Goal: Task Accomplishment & Management: Manage account settings

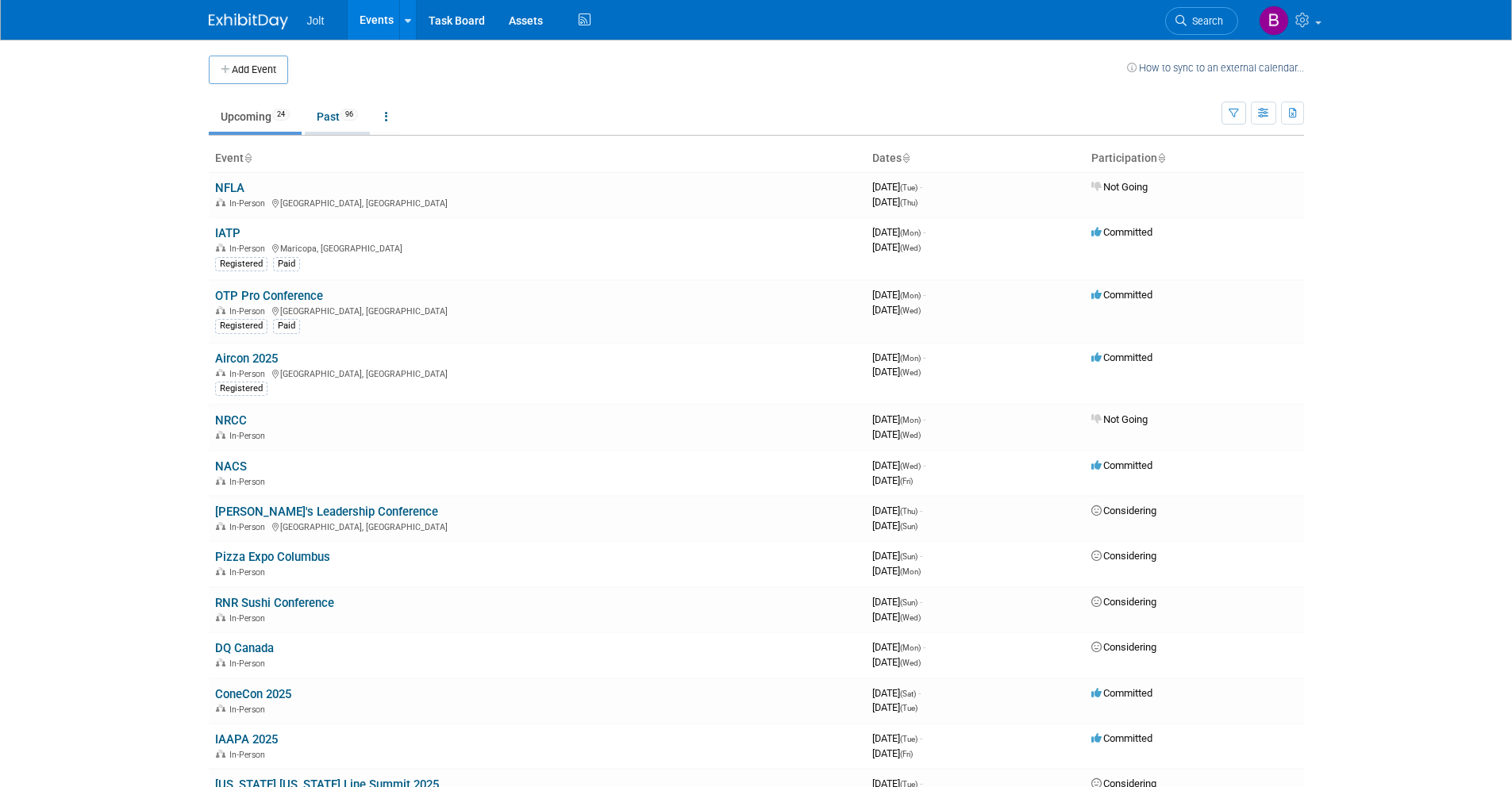
click at [340, 119] on link "Past 96" at bounding box center [337, 116] width 65 height 31
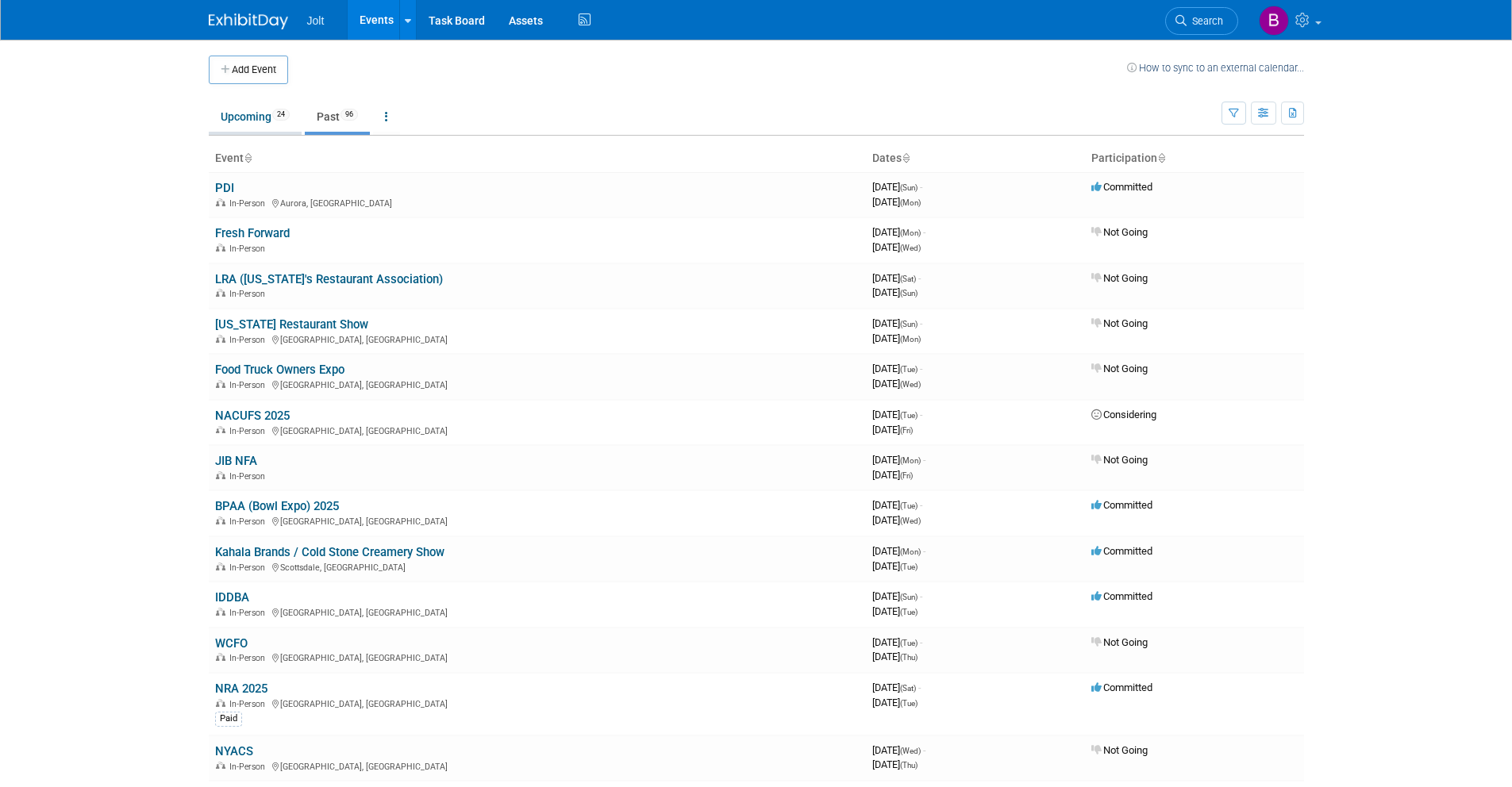
click at [263, 122] on link "Upcoming 24" at bounding box center [255, 116] width 93 height 31
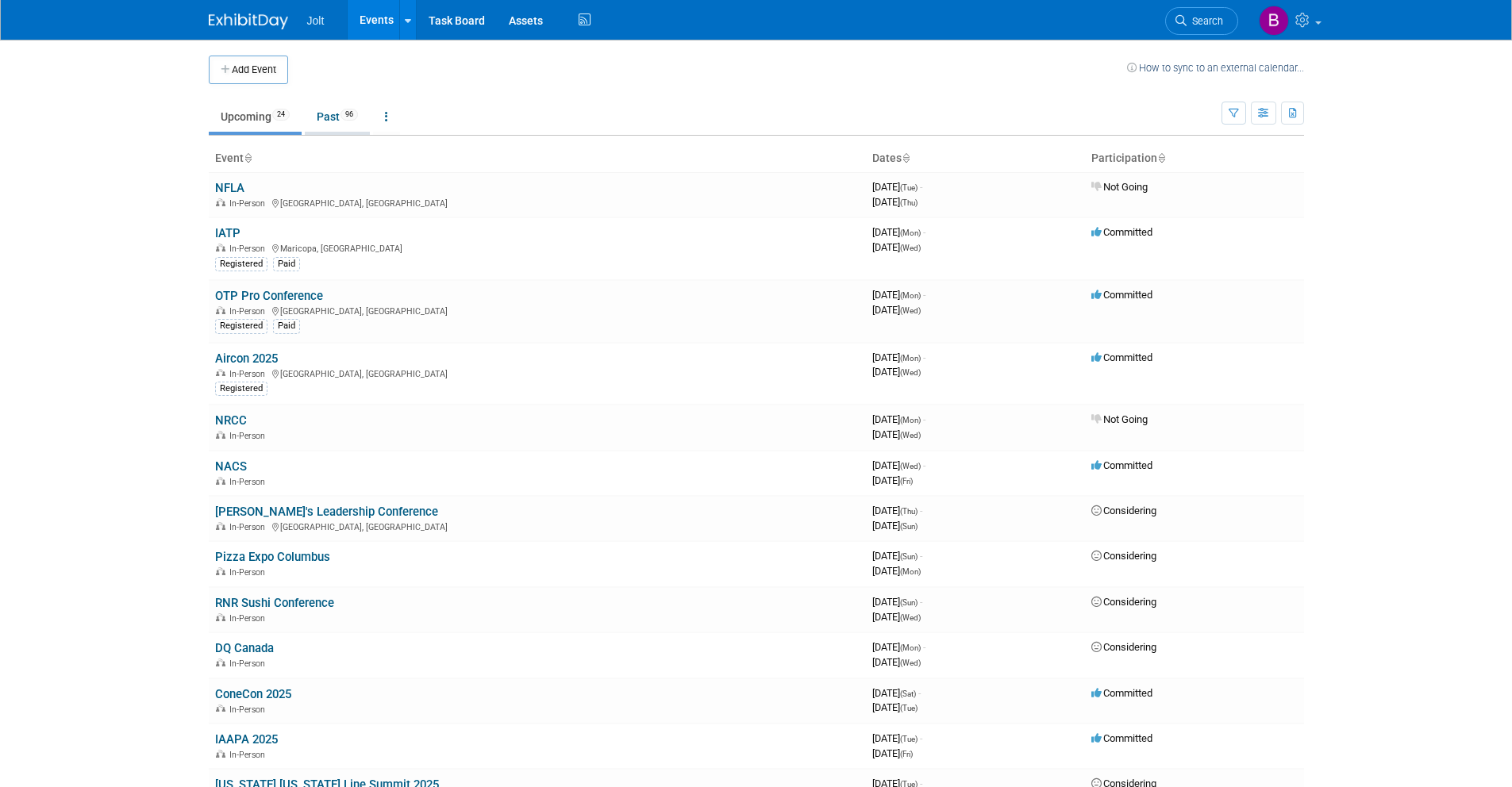
click at [336, 127] on link "Past 96" at bounding box center [337, 116] width 65 height 31
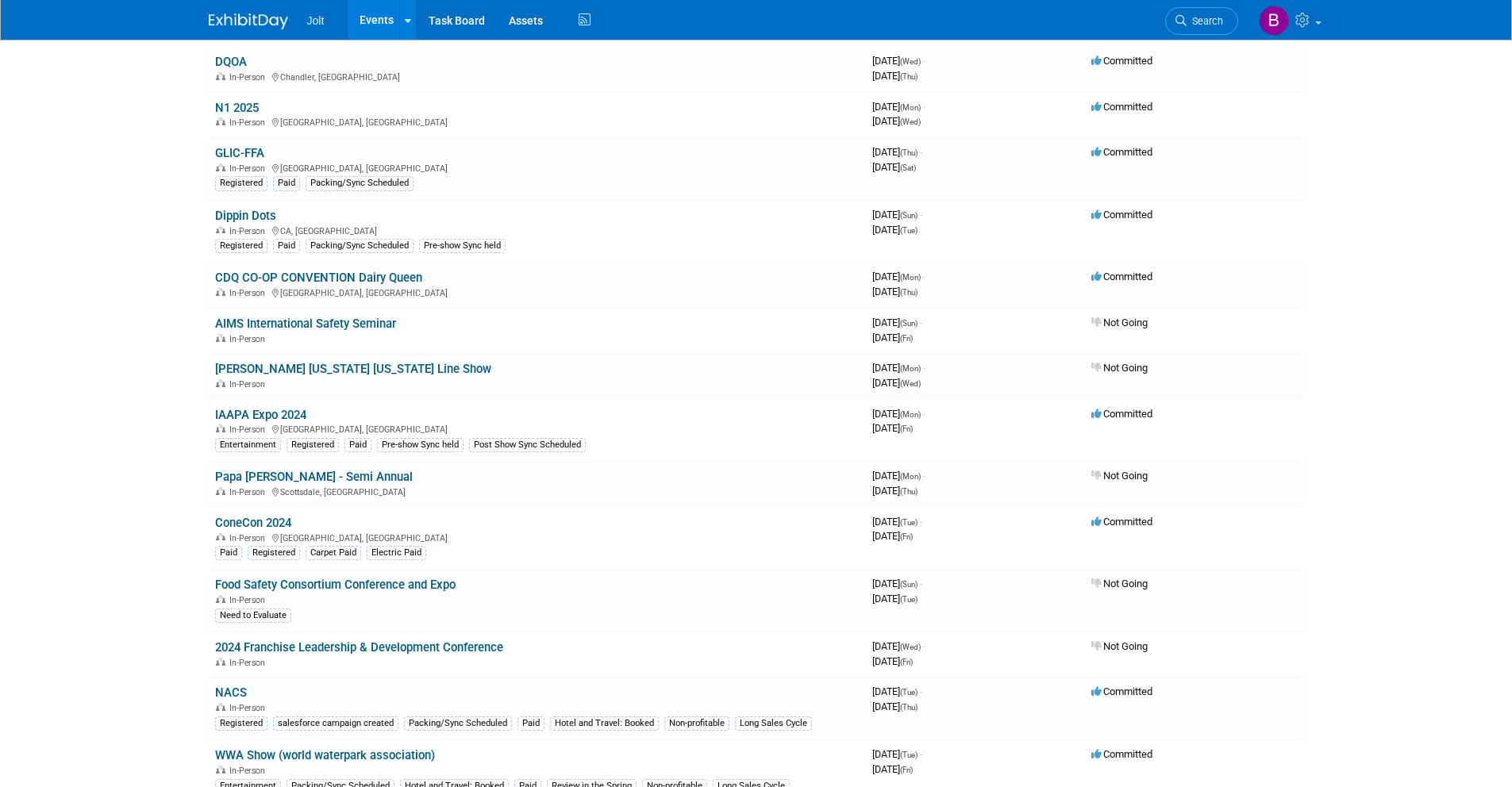
scroll to position [1591, 0]
click at [316, 369] on link "[PERSON_NAME] [US_STATE] [US_STATE] Line Show" at bounding box center [353, 370] width 276 height 14
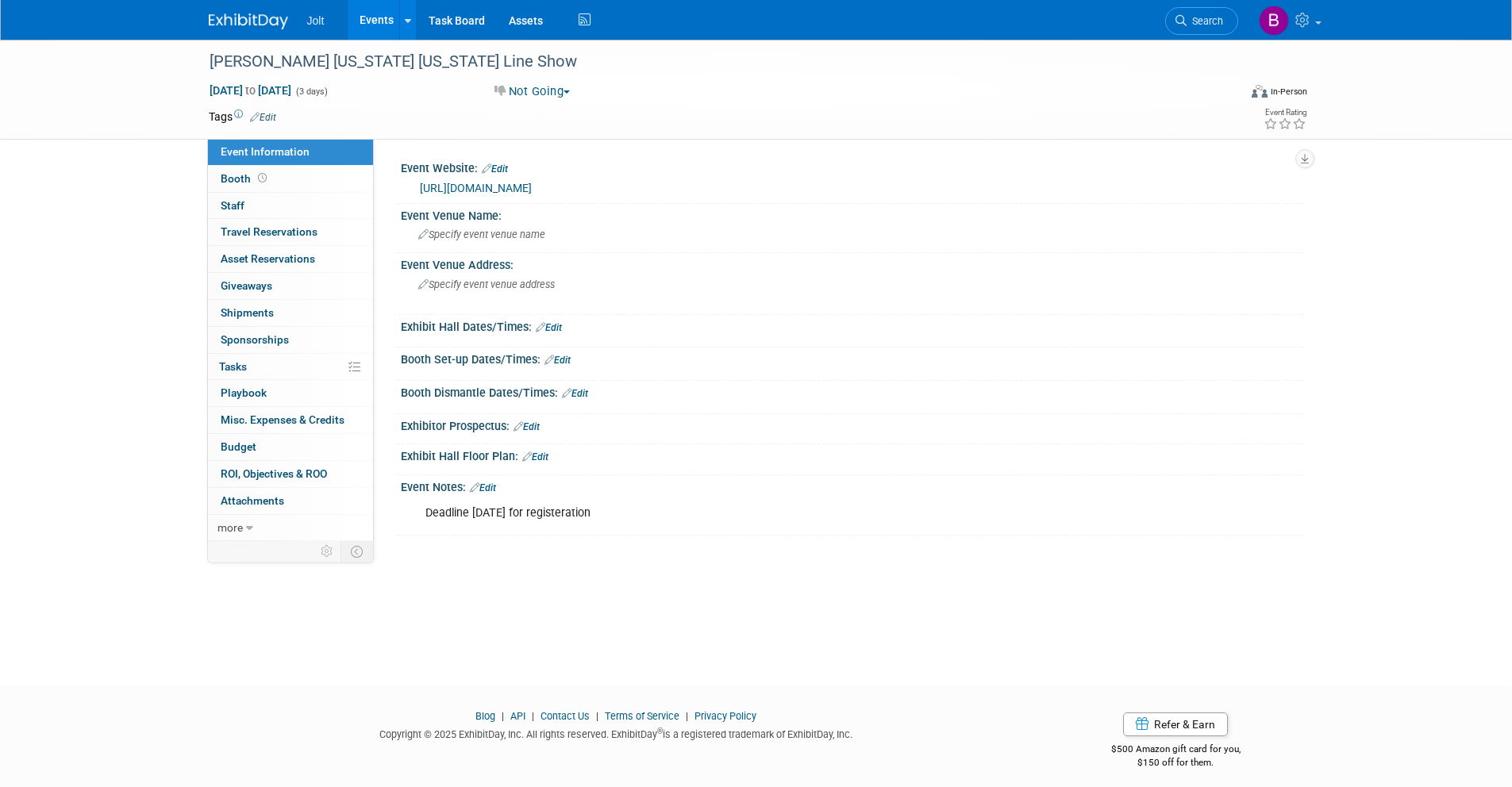
click at [254, 16] on img at bounding box center [248, 21] width 79 height 16
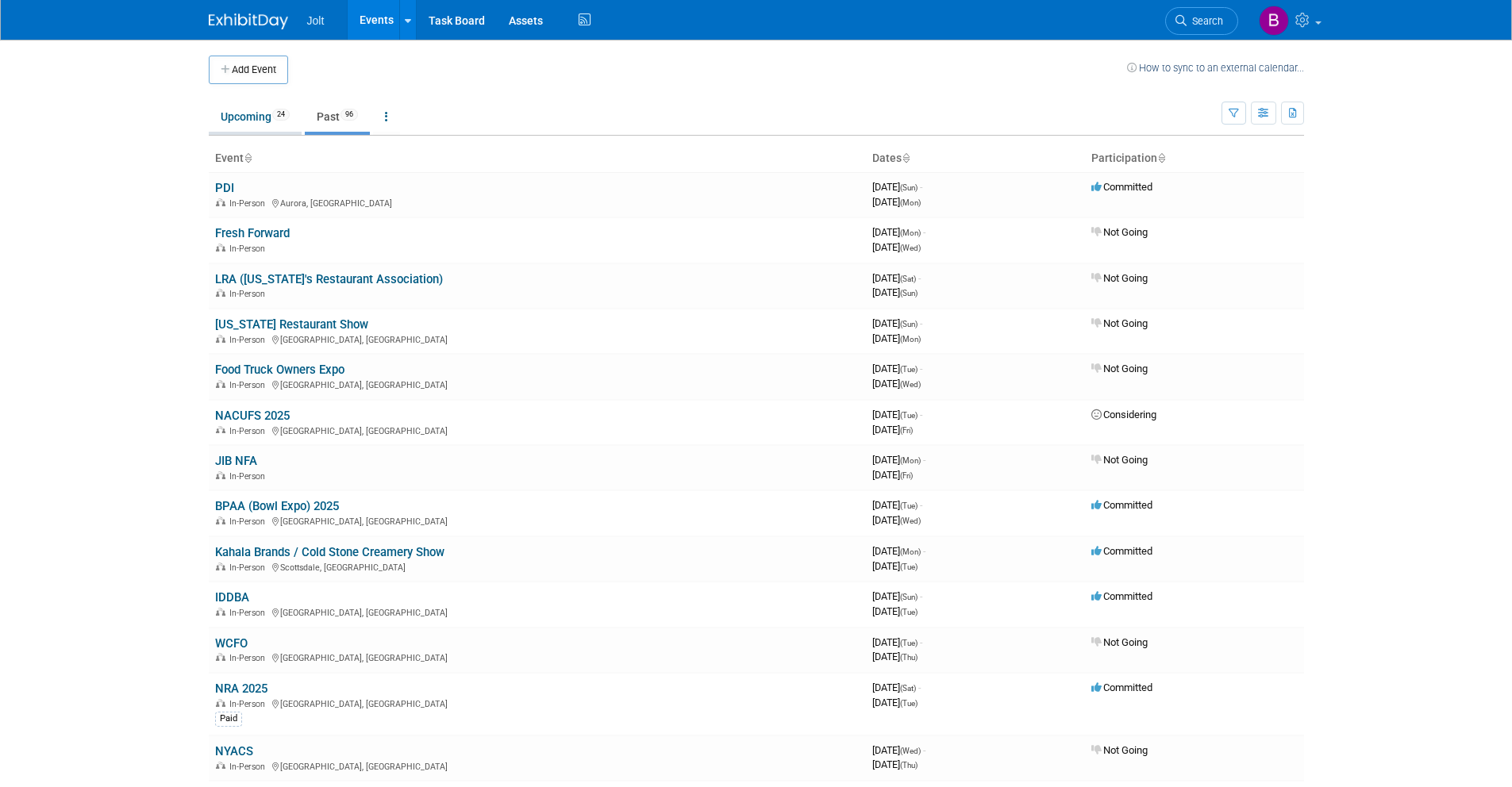
click at [270, 125] on link "Upcoming 24" at bounding box center [255, 116] width 93 height 31
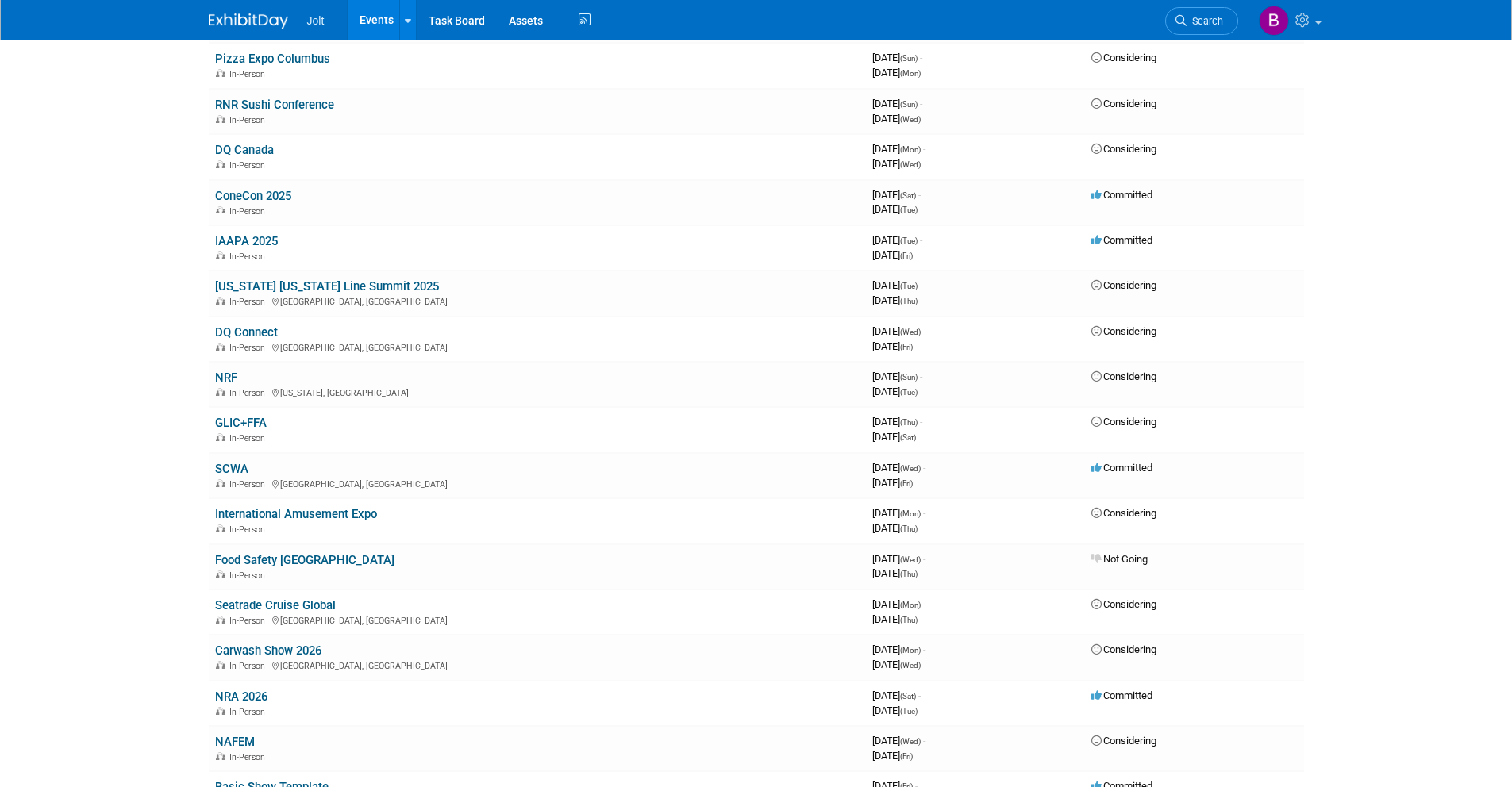
scroll to position [503, 0]
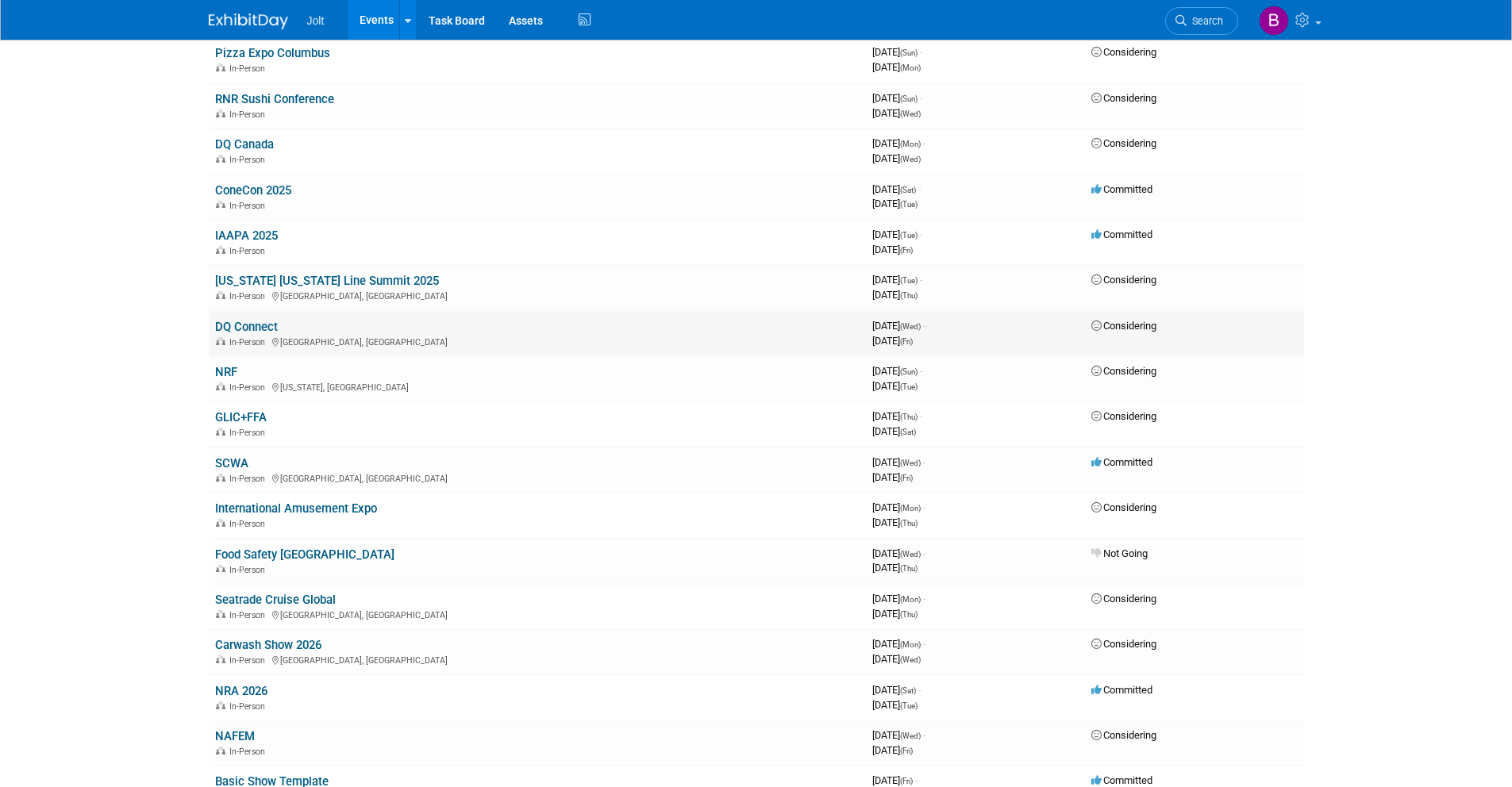
click at [261, 327] on link "DQ Connect" at bounding box center [246, 326] width 63 height 14
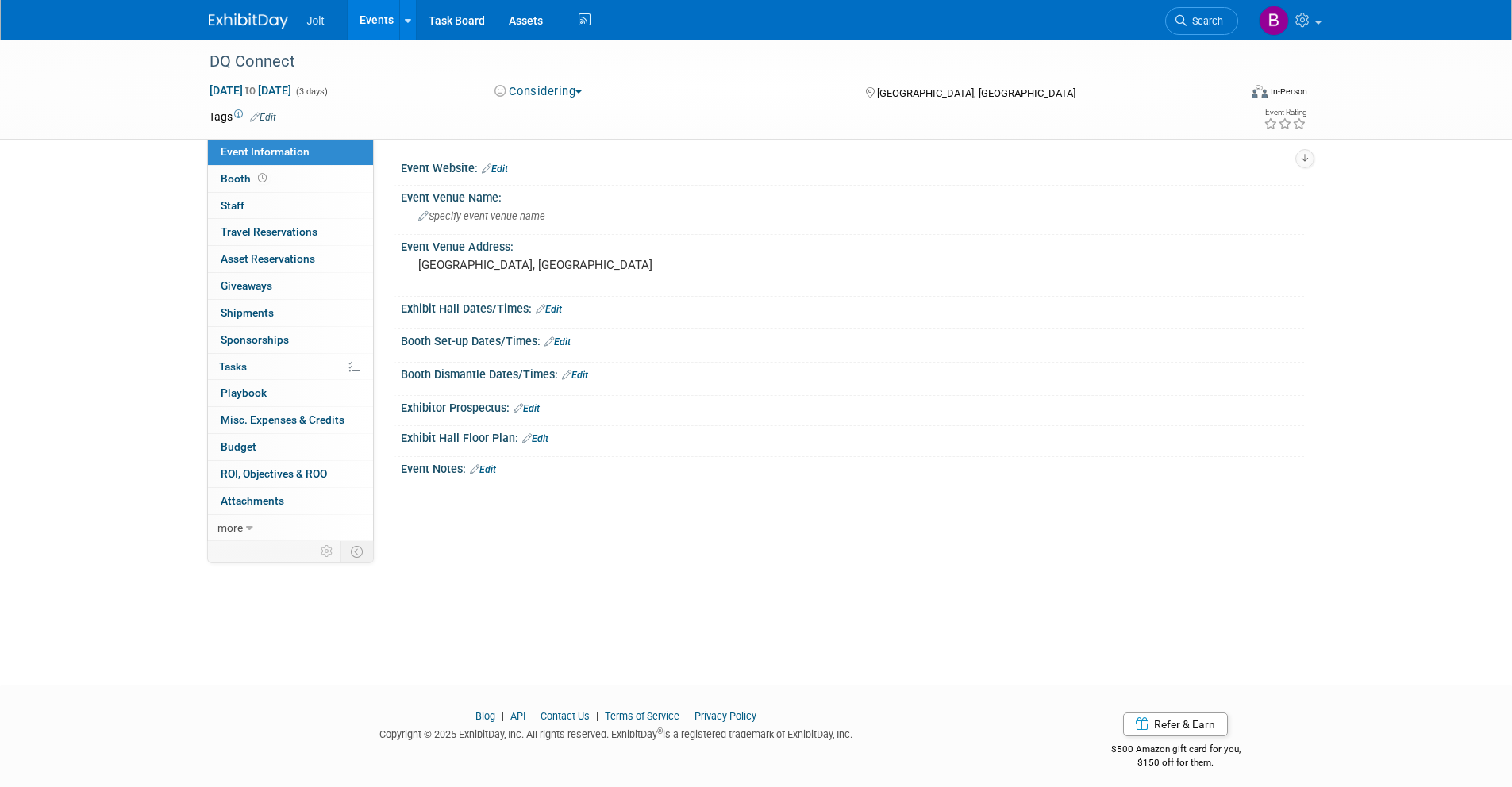
click at [493, 474] on link "Edit" at bounding box center [483, 469] width 26 height 11
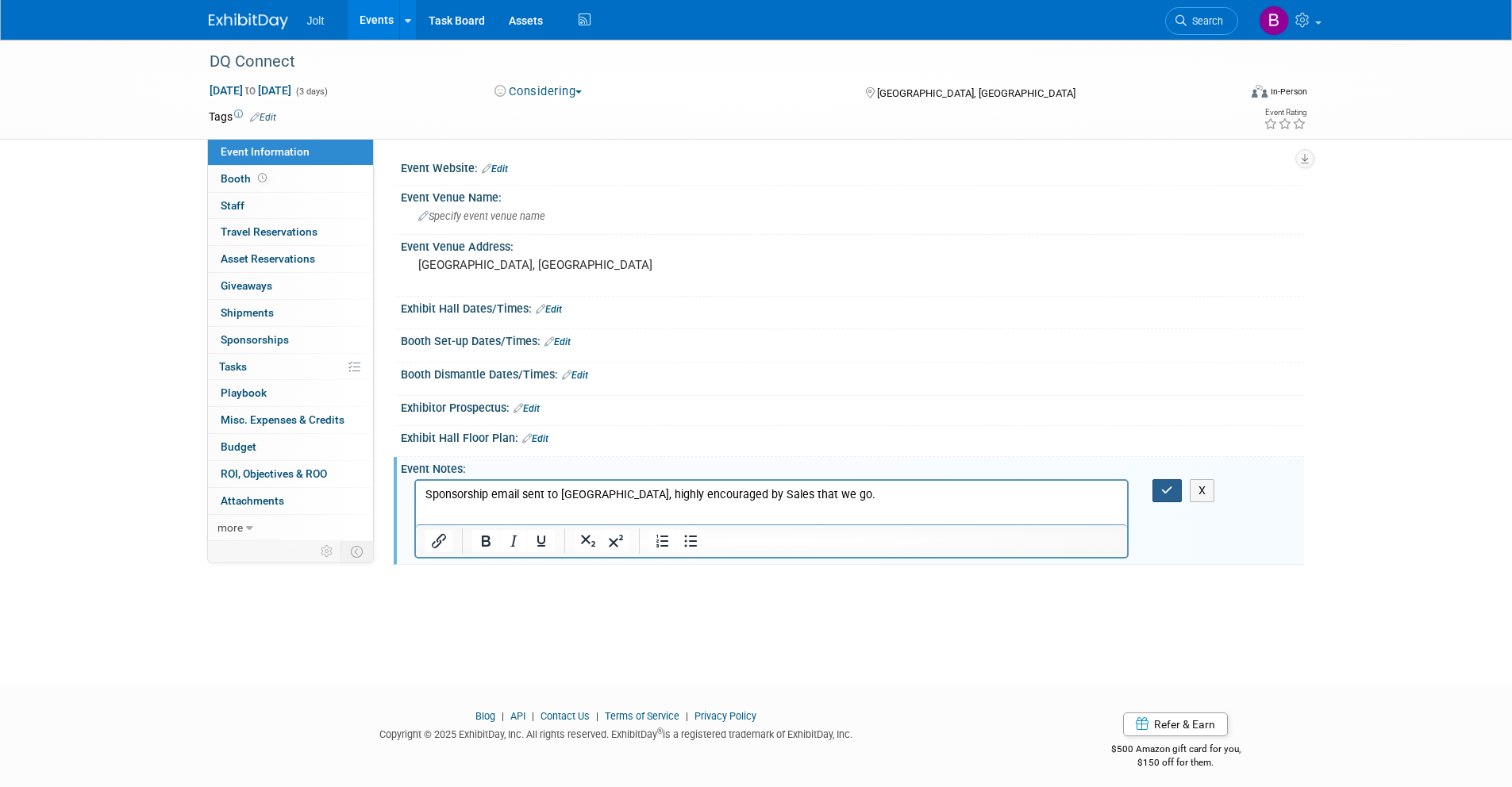
click at [1158, 491] on button "button" at bounding box center [1167, 490] width 30 height 23
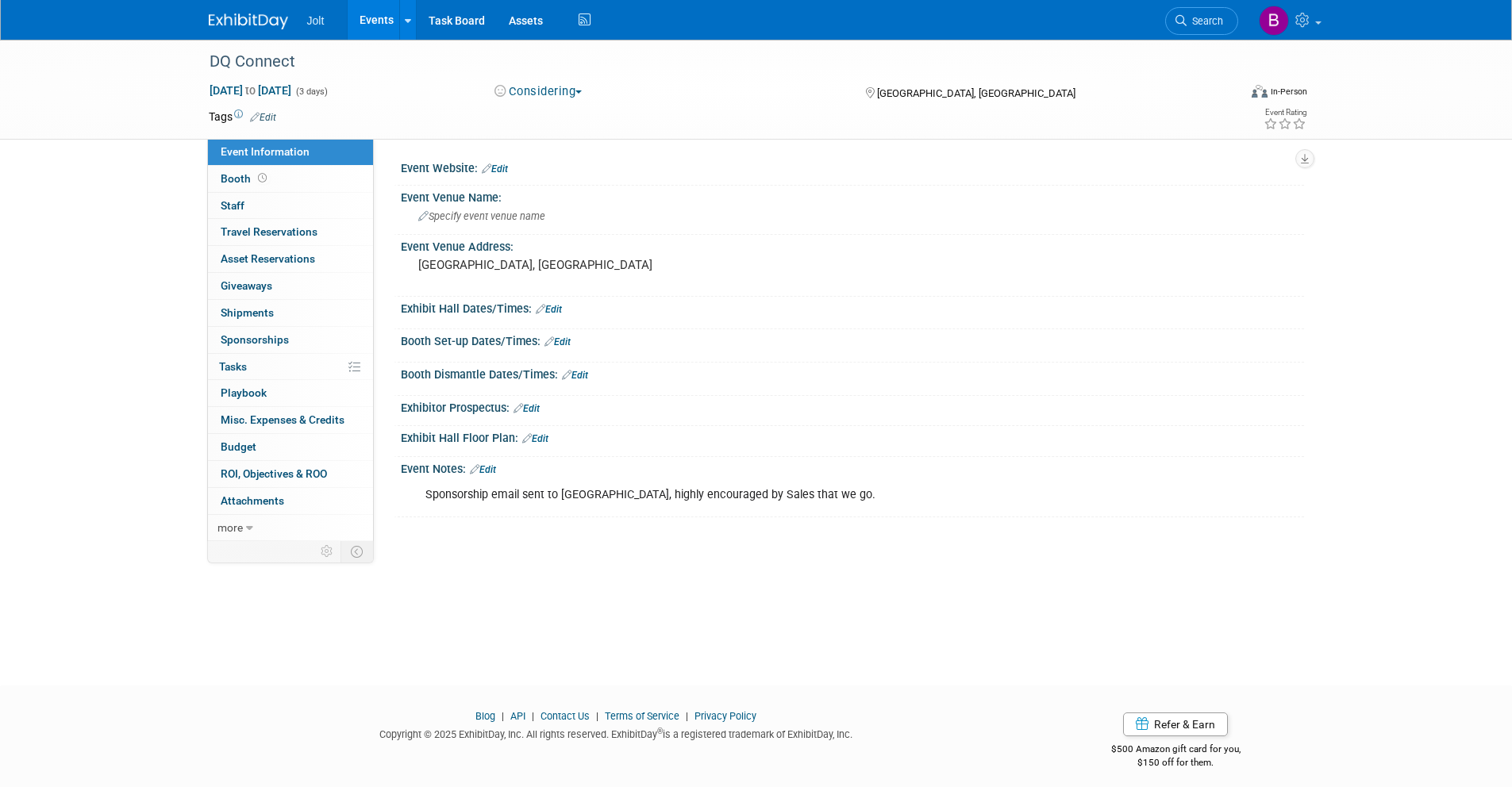
click at [486, 470] on link "Edit" at bounding box center [483, 469] width 26 height 11
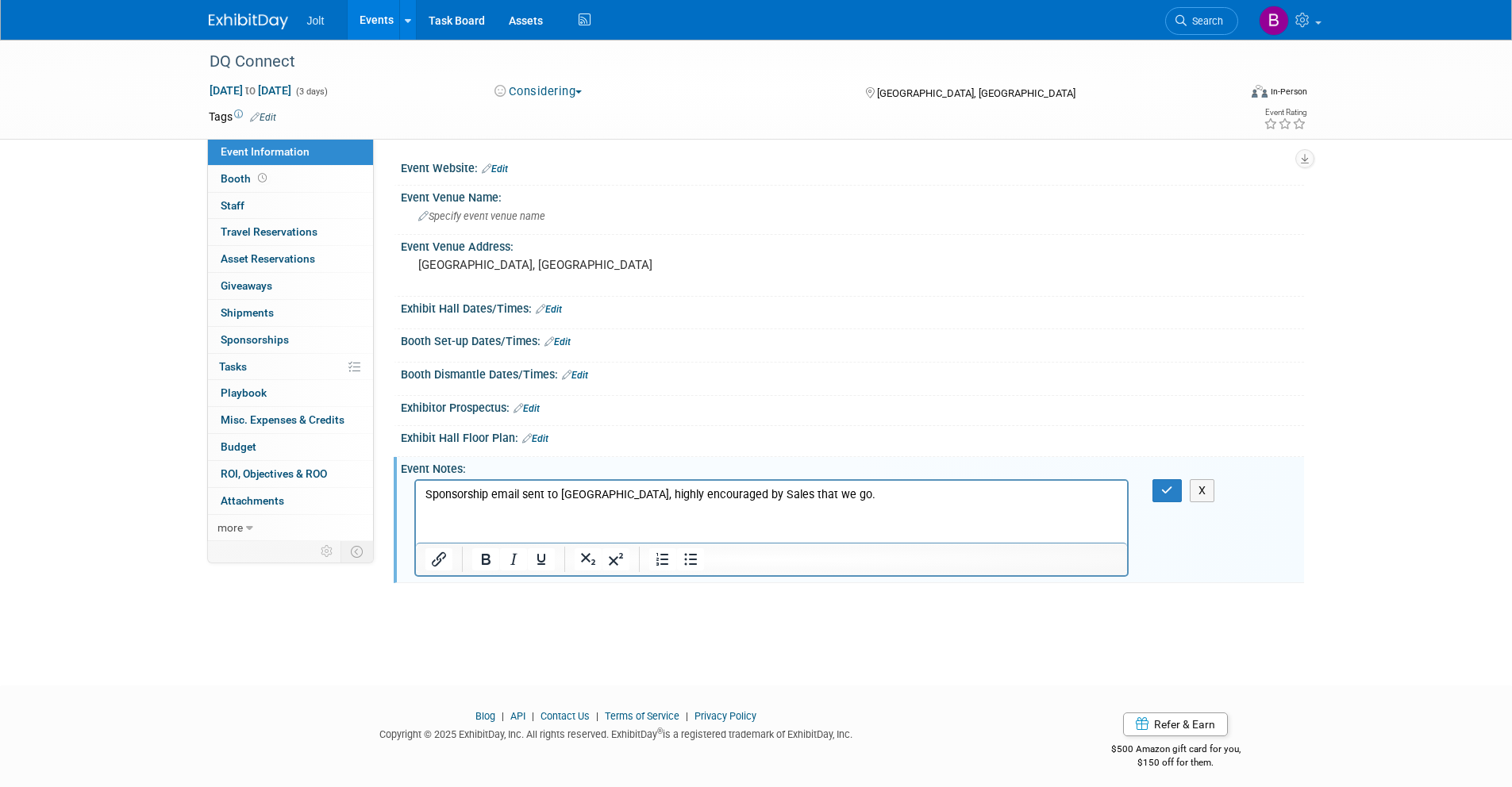
click at [808, 500] on p "Sponsorship email sent to us, highly encouraged by Sales that we go." at bounding box center [771, 495] width 694 height 16
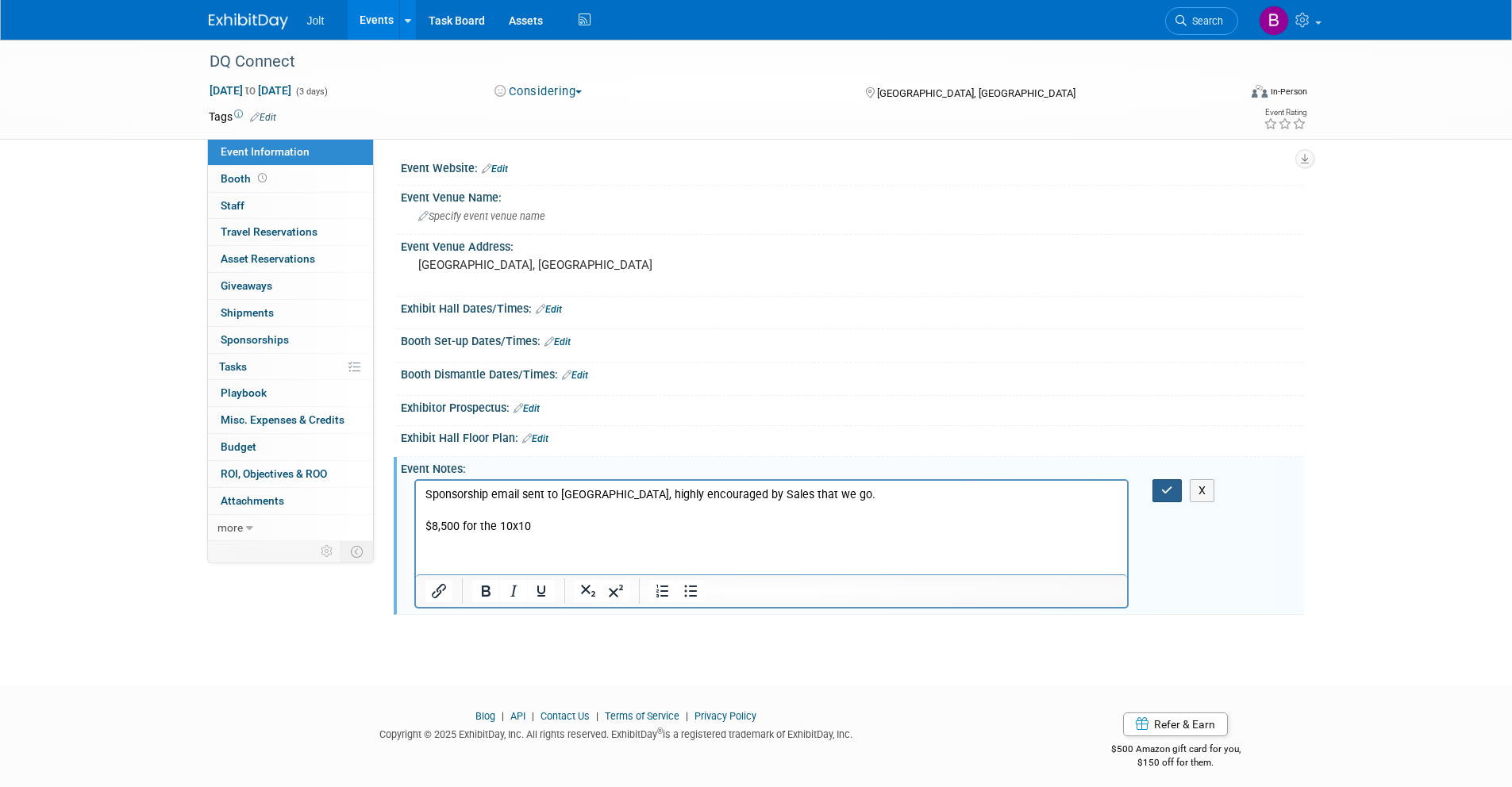
click at [1165, 486] on icon "button" at bounding box center [1167, 489] width 12 height 11
